Goal: Communication & Community: Answer question/provide support

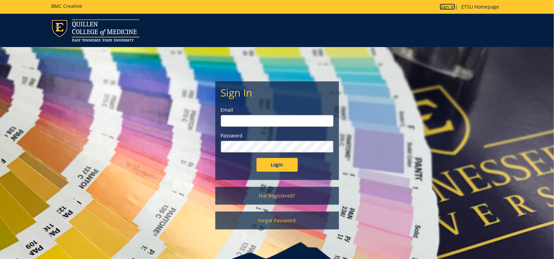
click at [447, 7] on link "Sign In" at bounding box center [448, 6] width 16 height 7
click at [325, 124] on input "email" at bounding box center [277, 121] width 113 height 12
type input "andrewsg@etsu.edu"
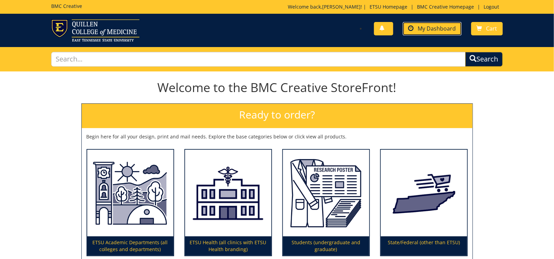
click at [429, 24] on link "My Dashboard" at bounding box center [432, 28] width 59 height 13
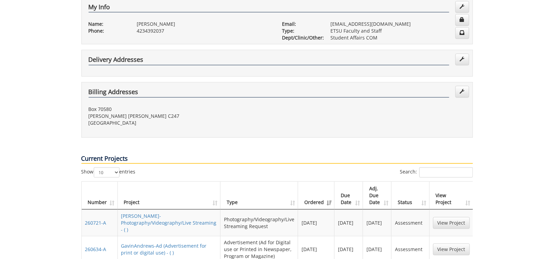
scroll to position [206, 0]
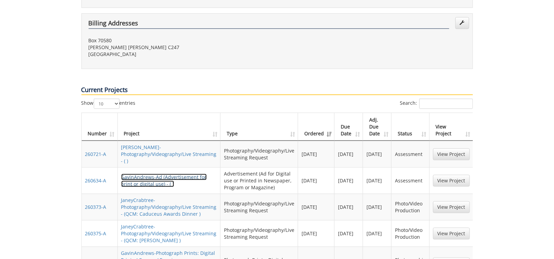
click at [132, 174] on link "GavinAndrews-Ad (Advertisement for print or digital use) - ( )" at bounding box center [164, 180] width 86 height 13
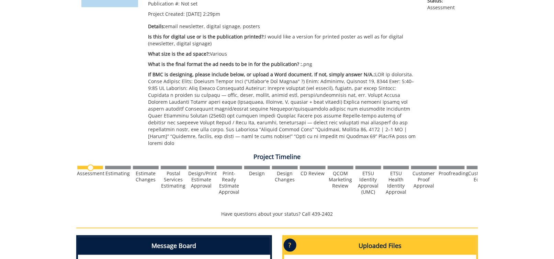
scroll to position [69, 0]
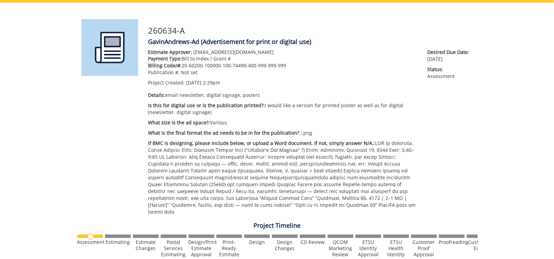
click at [452, 174] on div "Estimate Approver: [EMAIL_ADDRESS][DOMAIN_NAME] Payment Type: Bill to Index / G…" at bounding box center [310, 134] width 335 height 170
click at [494, 147] on div "260634-A GavinAndrews-Ad (Advertisement for print or digital use) Estimate Appr…" at bounding box center [277, 239] width 554 height 472
click at [472, 140] on div "Estimate Approver: [EMAIL_ADDRESS][DOMAIN_NAME] Payment Type: Bill to Index / G…" at bounding box center [310, 134] width 335 height 170
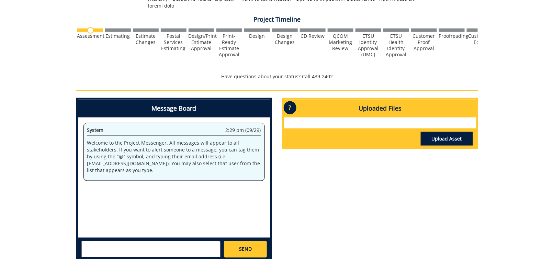
scroll to position [342, 0]
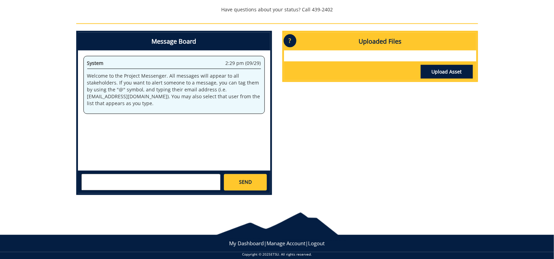
click at [200, 175] on textarea at bounding box center [150, 182] width 139 height 17
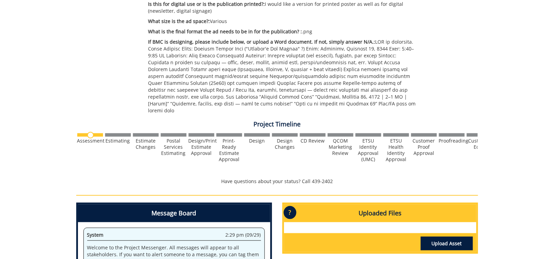
scroll to position [308, 0]
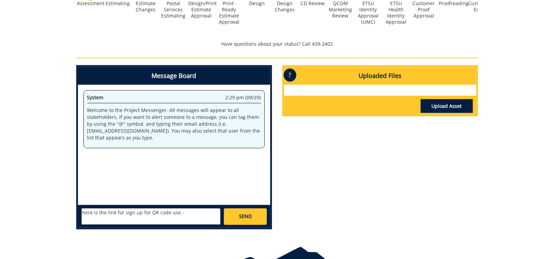
paste textarea "[URL][DOMAIN_NAME][DOMAIN_NAME]"
type textarea "here is the link for sign up for QR code use - [URL][DOMAIN_NAME][DOMAIN_NAME]"
click at [255, 210] on link "SEND" at bounding box center [245, 217] width 43 height 17
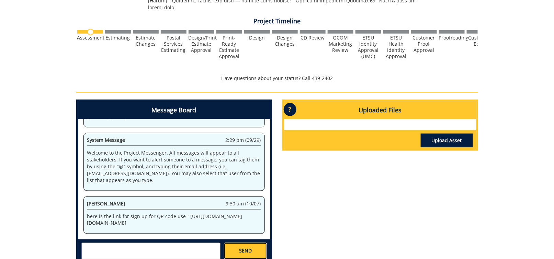
scroll to position [308, 0]
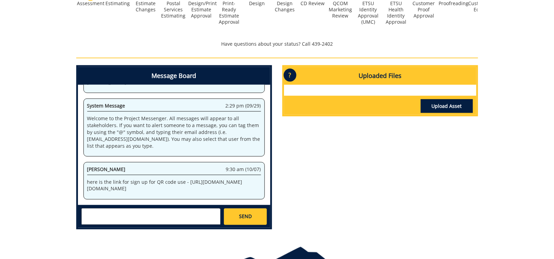
click at [105, 211] on textarea at bounding box center [150, 217] width 139 height 17
click at [145, 209] on textarea "Also, please not typo in origional order. Event time is 6:30pm-8:30pm" at bounding box center [150, 217] width 139 height 17
click at [126, 211] on textarea "Also, please not typo in original order. Event time is 6:30pm-8:30pm" at bounding box center [150, 217] width 139 height 17
type textarea "Also, please not typo in original order. Event time is 6:30pm-8:30pm. Thanks!"
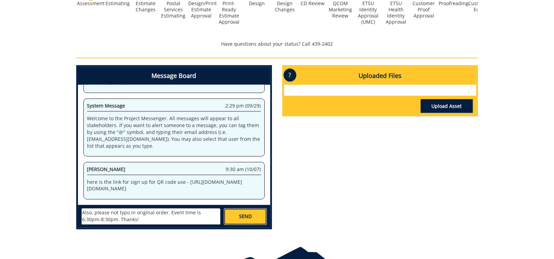
click at [243, 213] on span "SEND" at bounding box center [245, 216] width 13 height 7
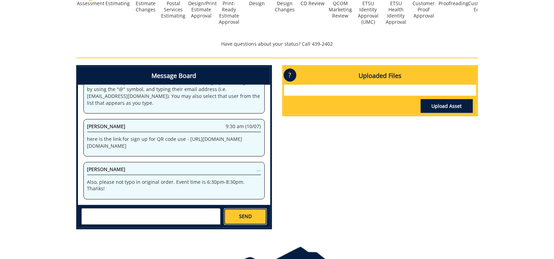
scroll to position [3292, 0]
click at [211, 179] on p "Also, please not typo in original order. Event time is 6:30pm-8:30pm. Thanks!" at bounding box center [174, 186] width 174 height 14
drag, startPoint x: 211, startPoint y: 174, endPoint x: 173, endPoint y: 177, distance: 38.6
click at [173, 179] on p "Also, please not typo in original order. Event time is 6:30pm-8:30pm. Thanks!" at bounding box center [174, 186] width 174 height 14
click at [332, 187] on div "Message Board System 2:29 pm (09/29) Welcome to the Project Messenger. All mess…" at bounding box center [277, 150] width 413 height 170
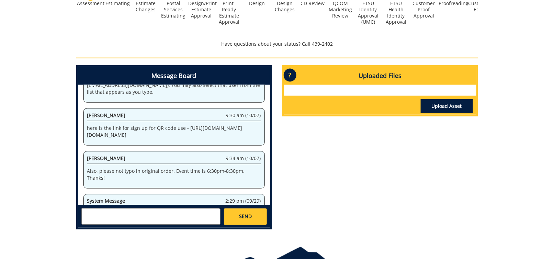
scroll to position [5896, 0]
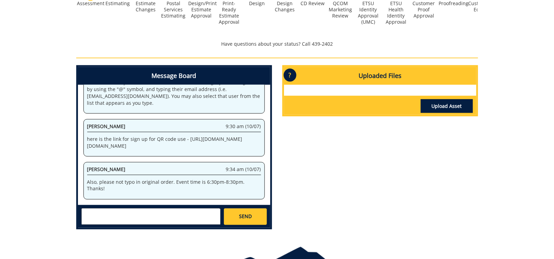
click at [397, 165] on div "Message Board System 2:29 pm (09/29) Welcome to the Project Messenger. All mess…" at bounding box center [277, 150] width 413 height 170
